Goal: Information Seeking & Learning: Learn about a topic

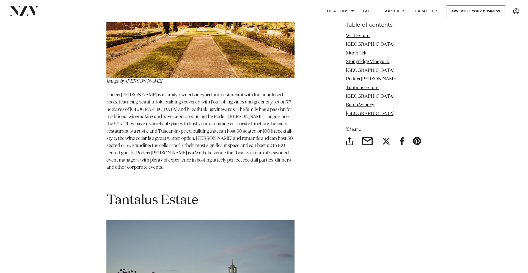
scroll to position [2165, 0]
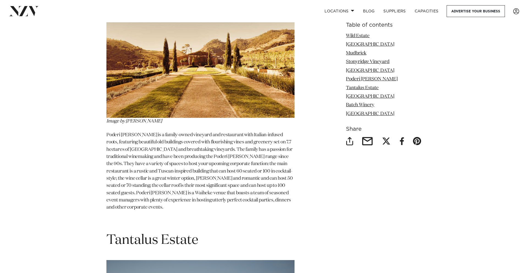
scroll to position [2165, 0]
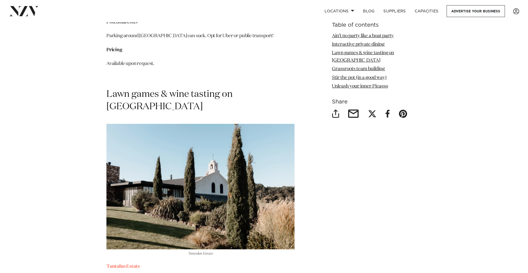
scroll to position [1392, 0]
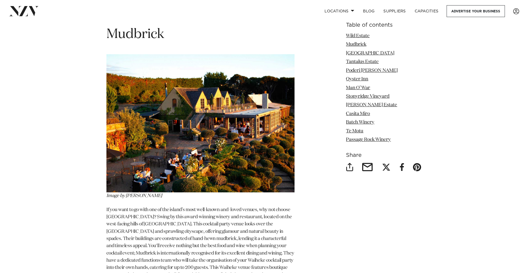
scroll to position [972, 0]
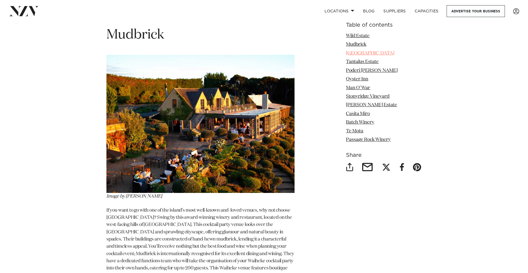
click at [360, 54] on link "Delamore Lodge" at bounding box center [370, 53] width 48 height 5
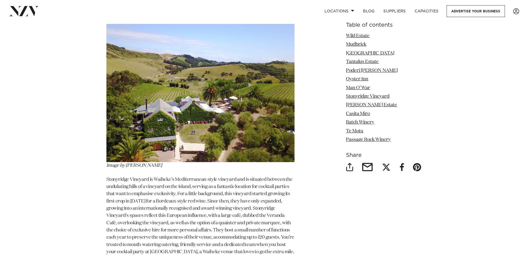
scroll to position [2617, 0]
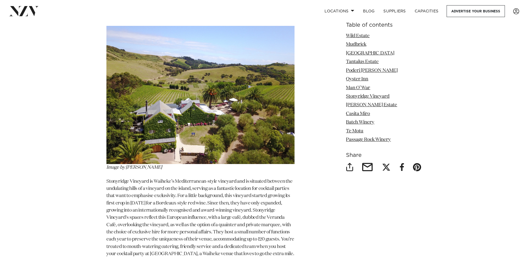
scroll to position [2615, 0]
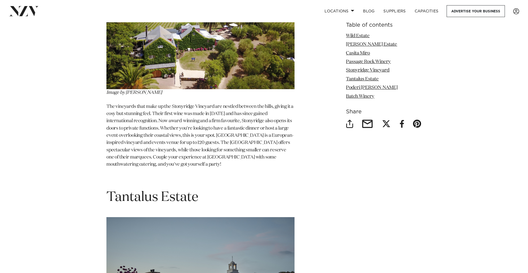
scroll to position [1477, 0]
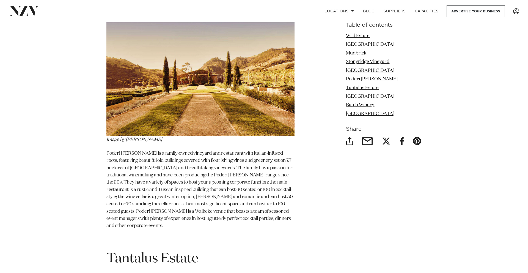
scroll to position [2146, 0]
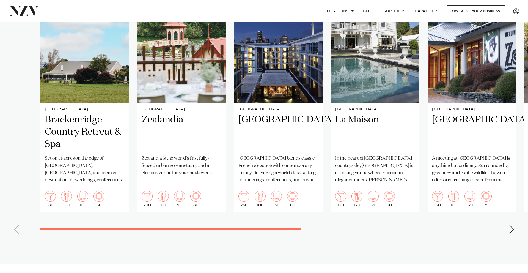
scroll to position [488, 0]
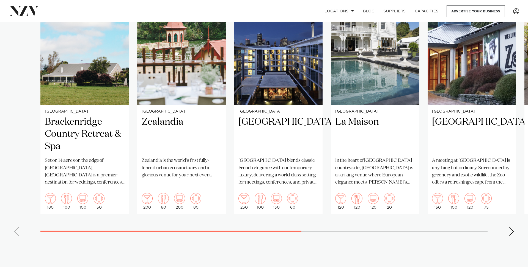
click at [511, 231] on div "Next slide" at bounding box center [512, 231] width 6 height 9
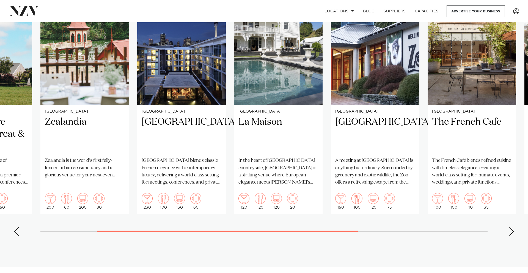
click at [511, 231] on div "Next slide" at bounding box center [512, 231] width 6 height 9
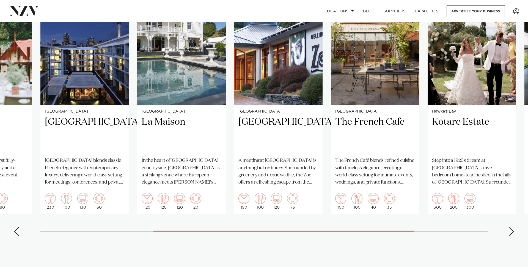
click at [511, 231] on div "Next slide" at bounding box center [512, 231] width 6 height 9
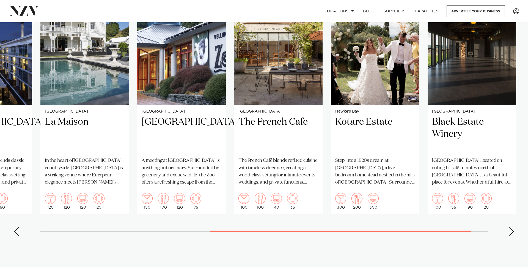
click at [511, 231] on div "Next slide" at bounding box center [512, 231] width 6 height 9
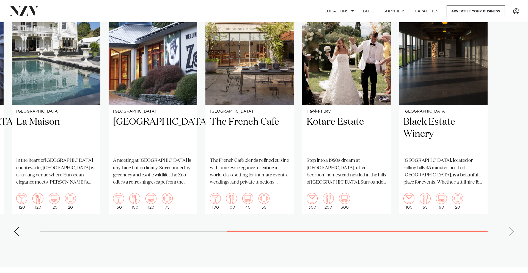
click at [511, 231] on swiper-container "Wellington Brackenridge Country Retreat & Spa Set on 14 acres on the edge of [G…" at bounding box center [264, 113] width 528 height 254
